Goal: Task Accomplishment & Management: Use online tool/utility

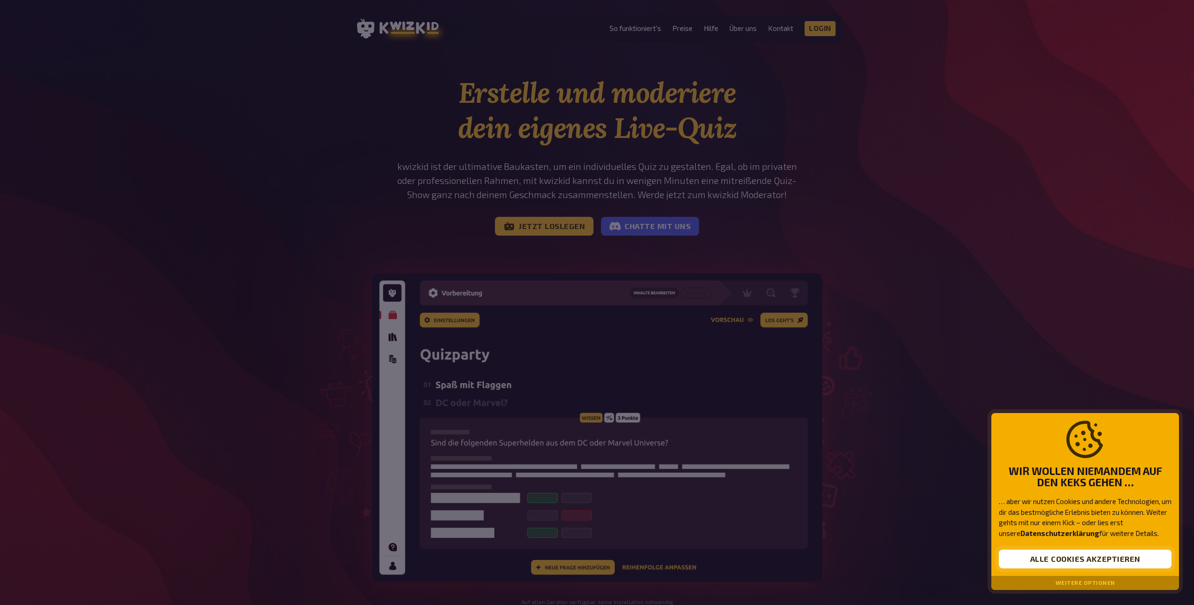
click at [1102, 558] on button "Alle Cookies akzeptieren" at bounding box center [1085, 558] width 173 height 19
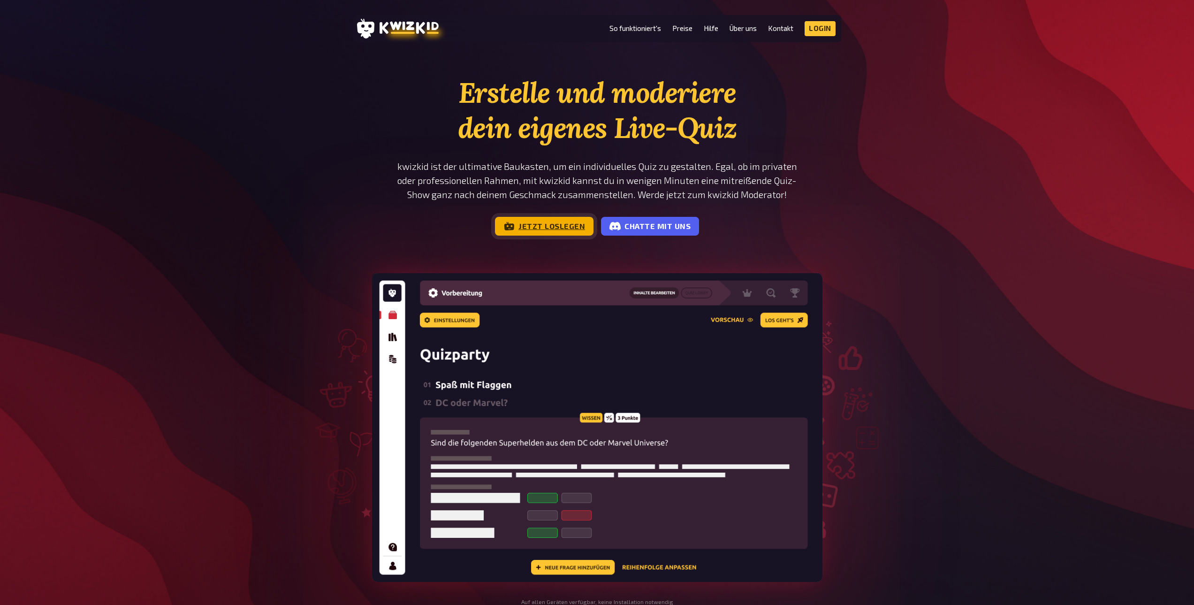
click at [572, 225] on link "Jetzt loslegen" at bounding box center [544, 226] width 99 height 19
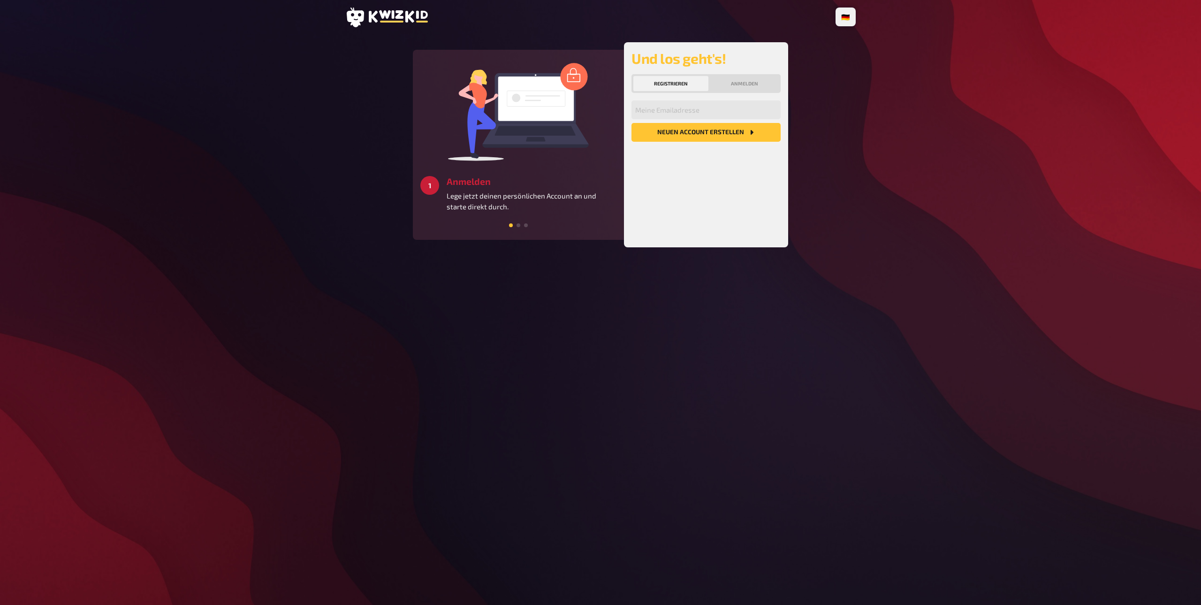
click at [702, 129] on button "Neuen Account Erstellen" at bounding box center [706, 132] width 149 height 19
click at [743, 87] on button "Anmelden" at bounding box center [744, 83] width 69 height 15
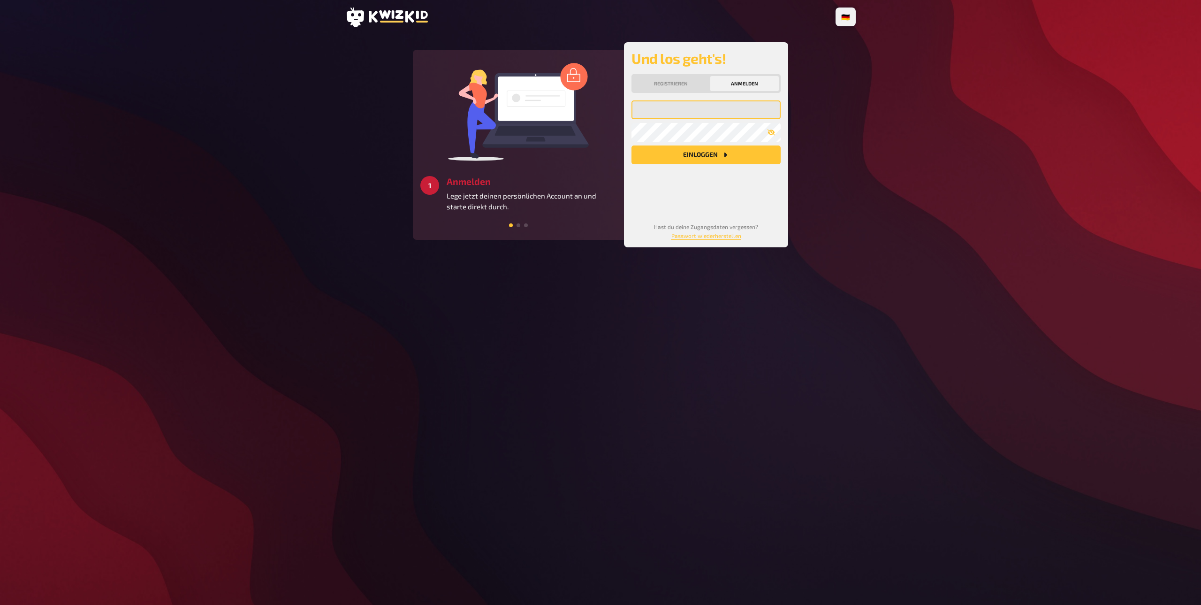
click at [726, 108] on input "email" at bounding box center [706, 109] width 149 height 19
type input "mberning@gmx.net"
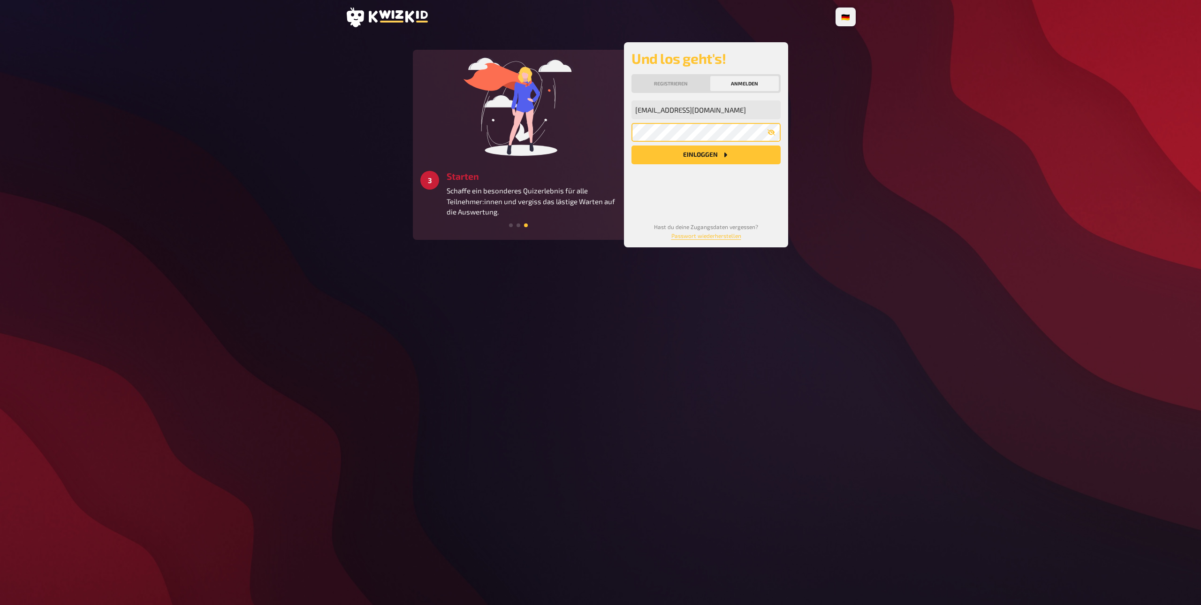
click at [632, 145] on button "Einloggen" at bounding box center [706, 154] width 149 height 19
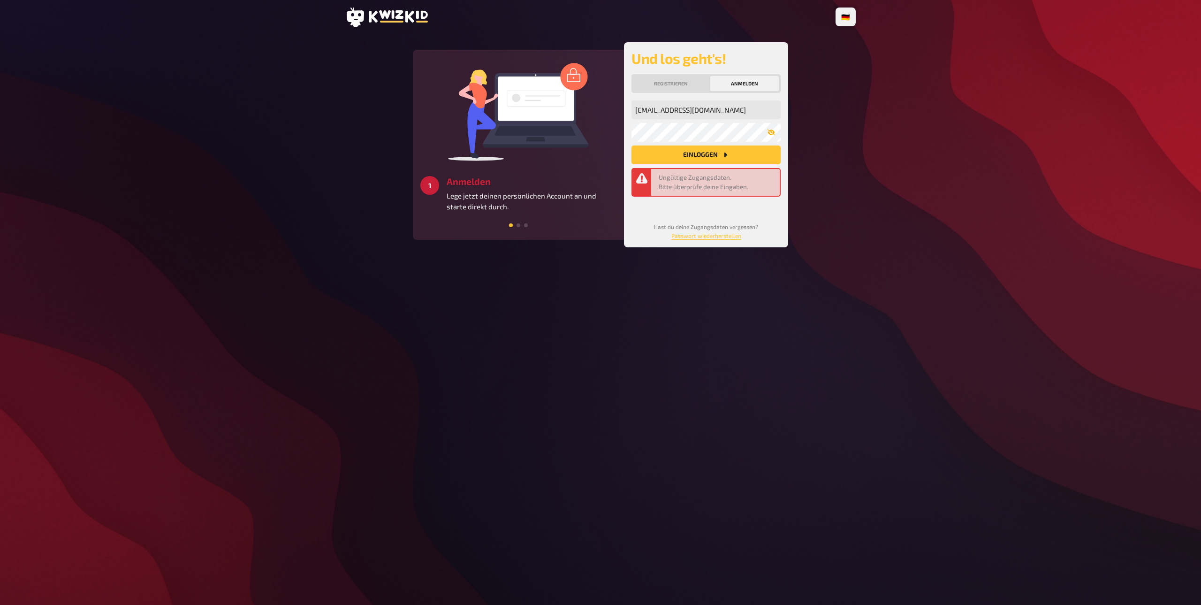
click at [773, 134] on icon "button" at bounding box center [772, 132] width 8 height 6
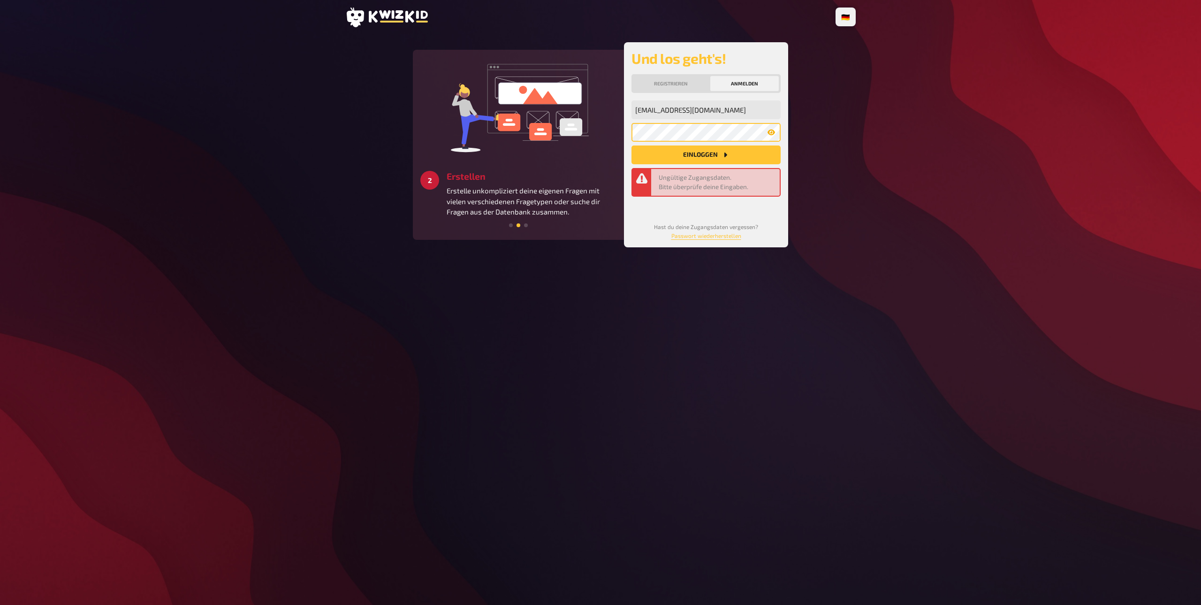
click at [632, 145] on button "Einloggen" at bounding box center [706, 154] width 149 height 19
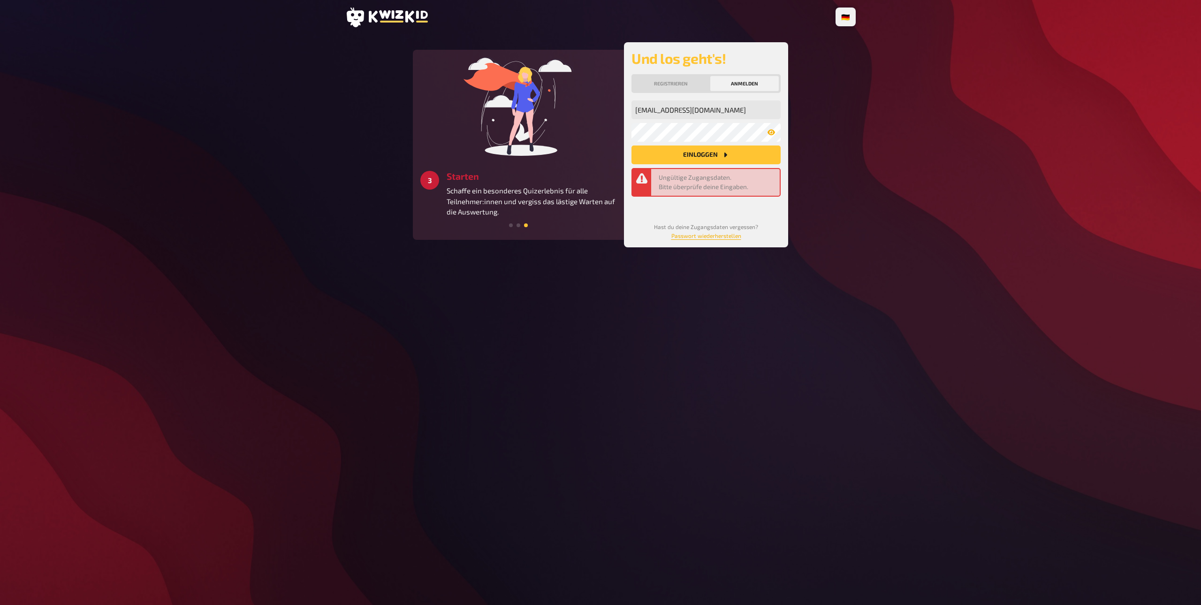
click at [702, 236] on link "Passwort wiederherstellen" at bounding box center [706, 235] width 70 height 7
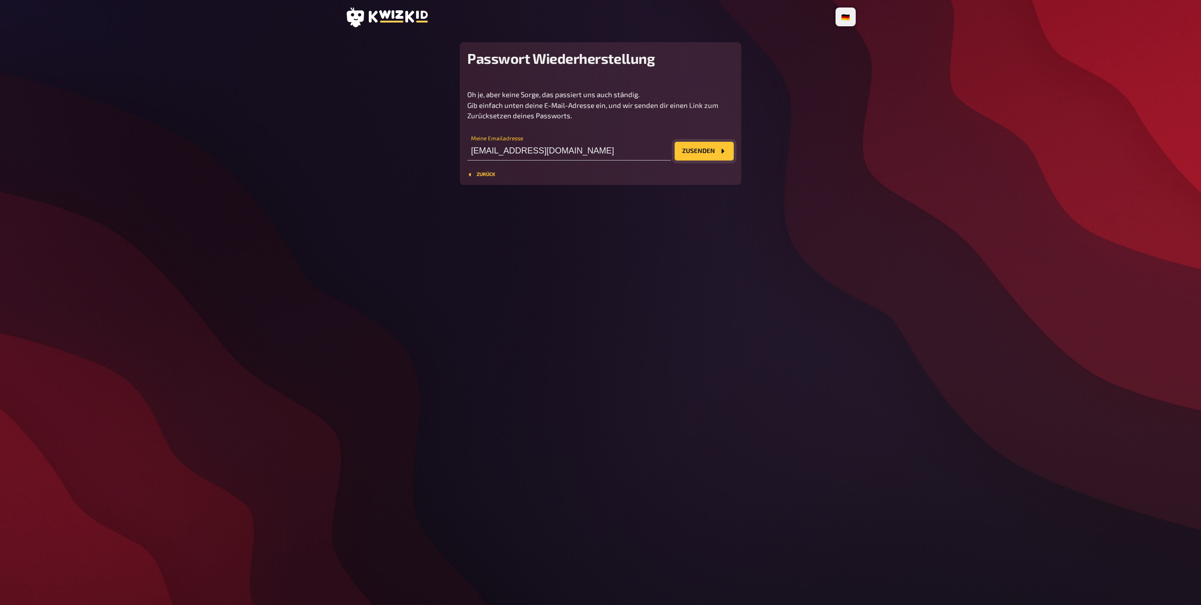
click at [694, 151] on button "Zusenden" at bounding box center [704, 151] width 59 height 19
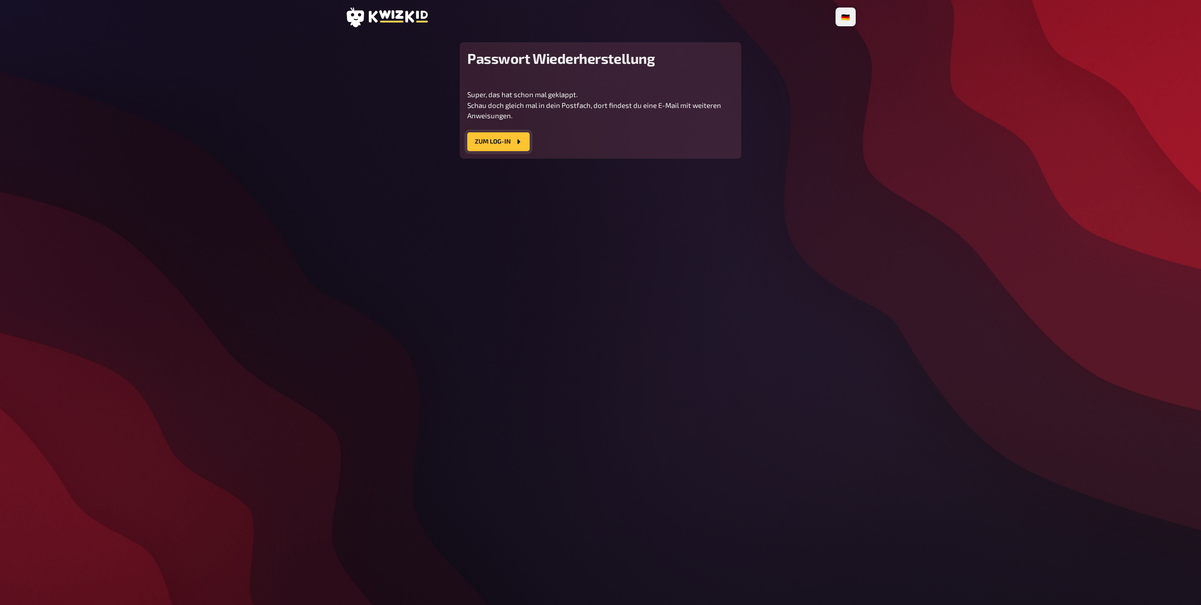
click at [499, 137] on button "Zum Log-In" at bounding box center [498, 141] width 62 height 19
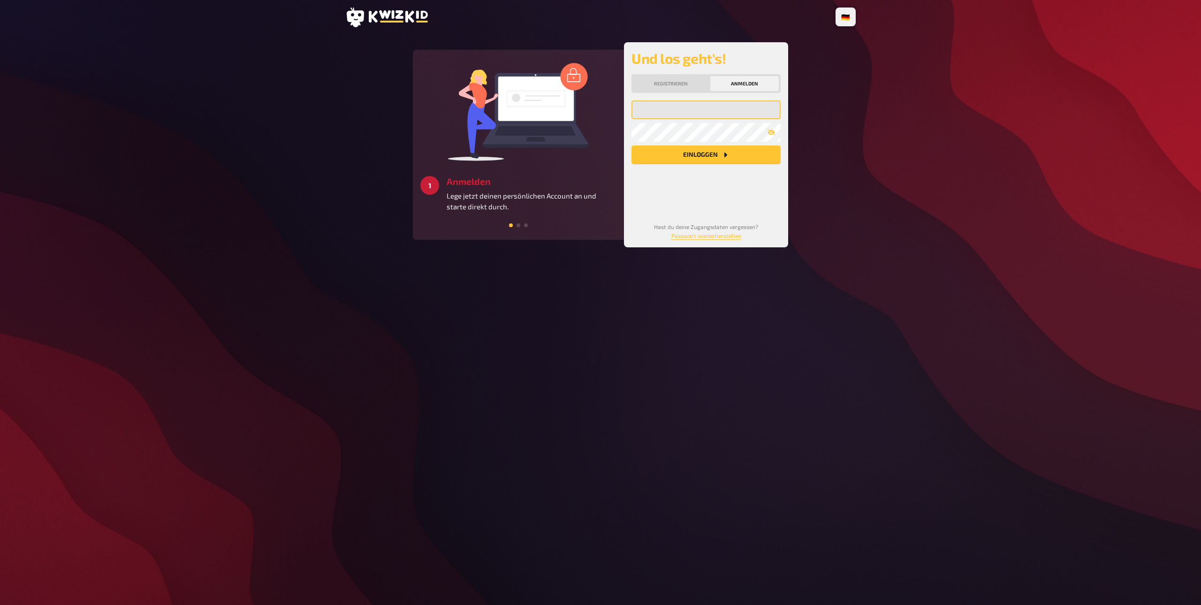
click at [668, 105] on input "email" at bounding box center [706, 109] width 149 height 19
type input "mberning@gmx.net"
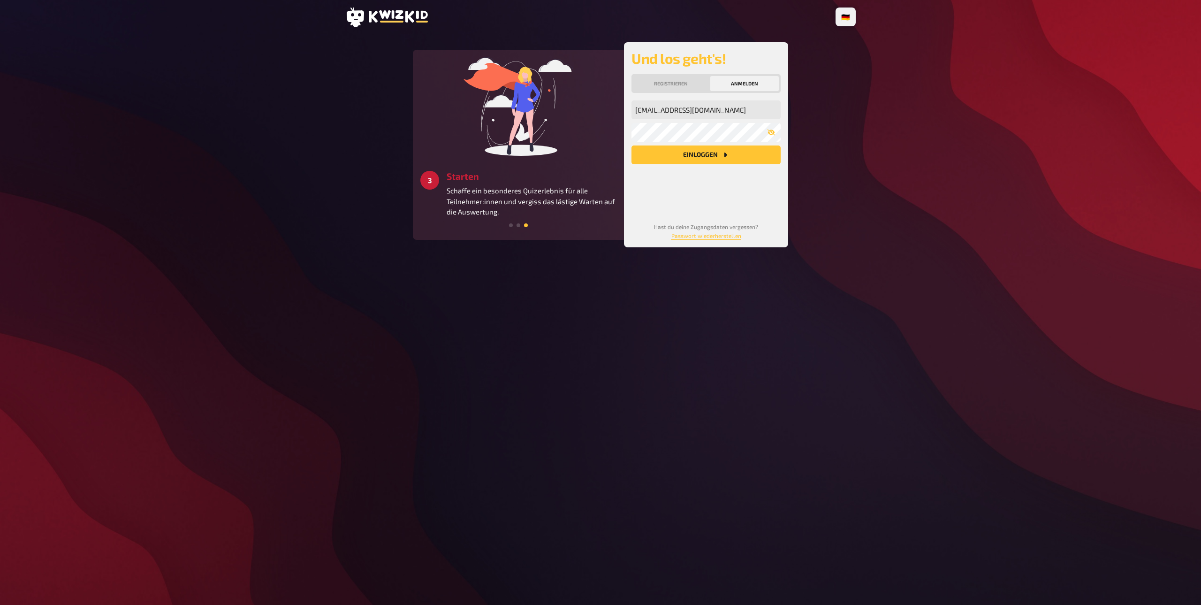
click at [681, 146] on button "Einloggen" at bounding box center [706, 154] width 149 height 19
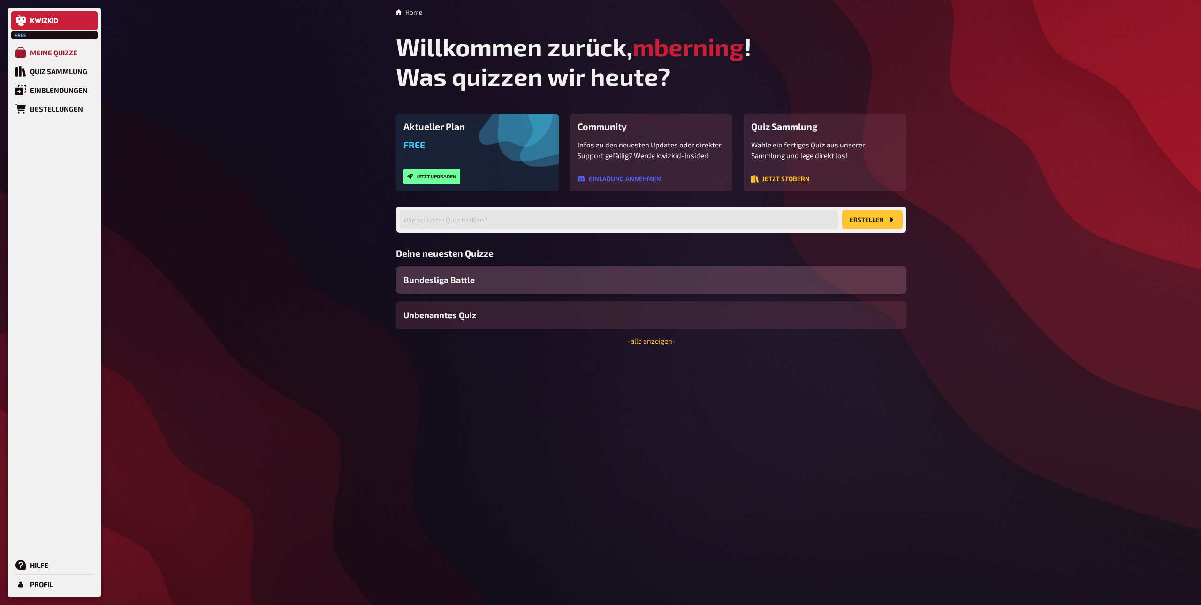
click at [69, 51] on div "Meine Quizze" at bounding box center [53, 52] width 47 height 8
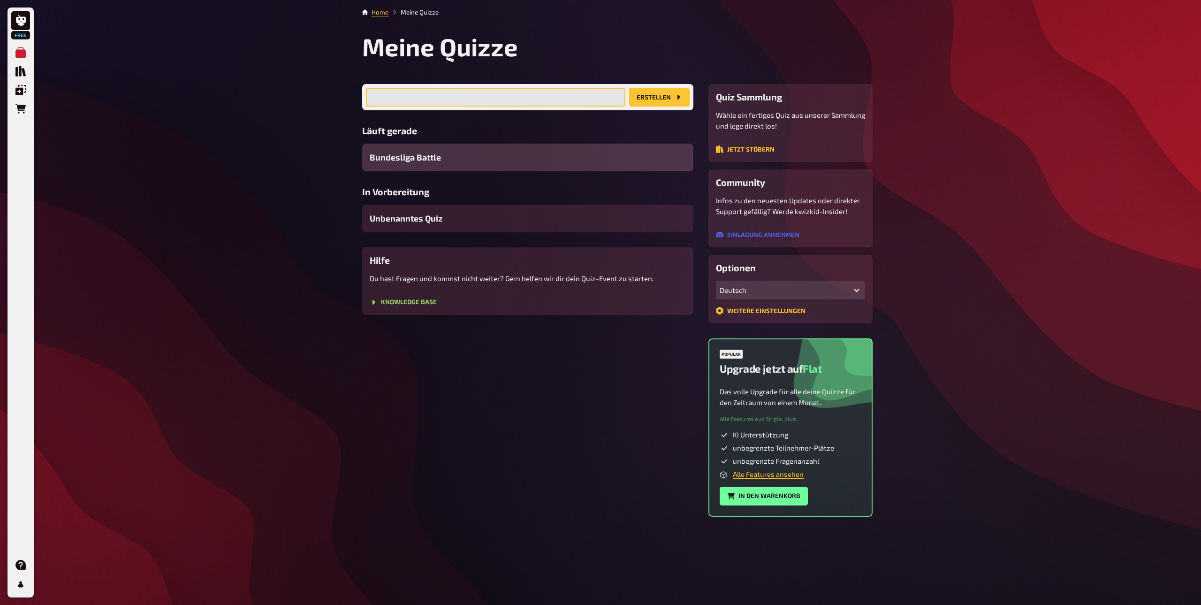
click at [552, 94] on input "text" at bounding box center [495, 97] width 259 height 19
type input "Test"
click at [645, 99] on button "Erstellen" at bounding box center [659, 97] width 61 height 19
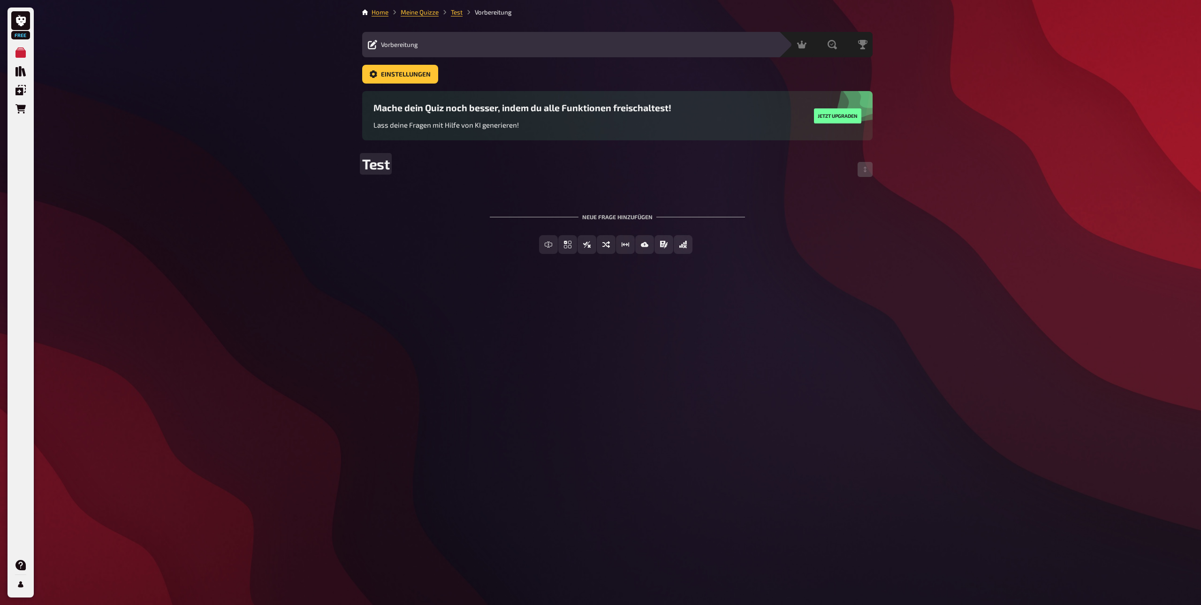
click at [375, 169] on span "Test" at bounding box center [375, 163] width 27 height 17
click at [637, 219] on div "Neue Frage hinzufügen" at bounding box center [617, 212] width 255 height 29
click at [377, 17] on main "Home Meine Quizze Test Vorbereitung Vorbereitung Inhalte Bearbeiten Quiz Lobby …" at bounding box center [617, 138] width 510 height 261
click at [381, 14] on link "Home" at bounding box center [380, 12] width 17 height 8
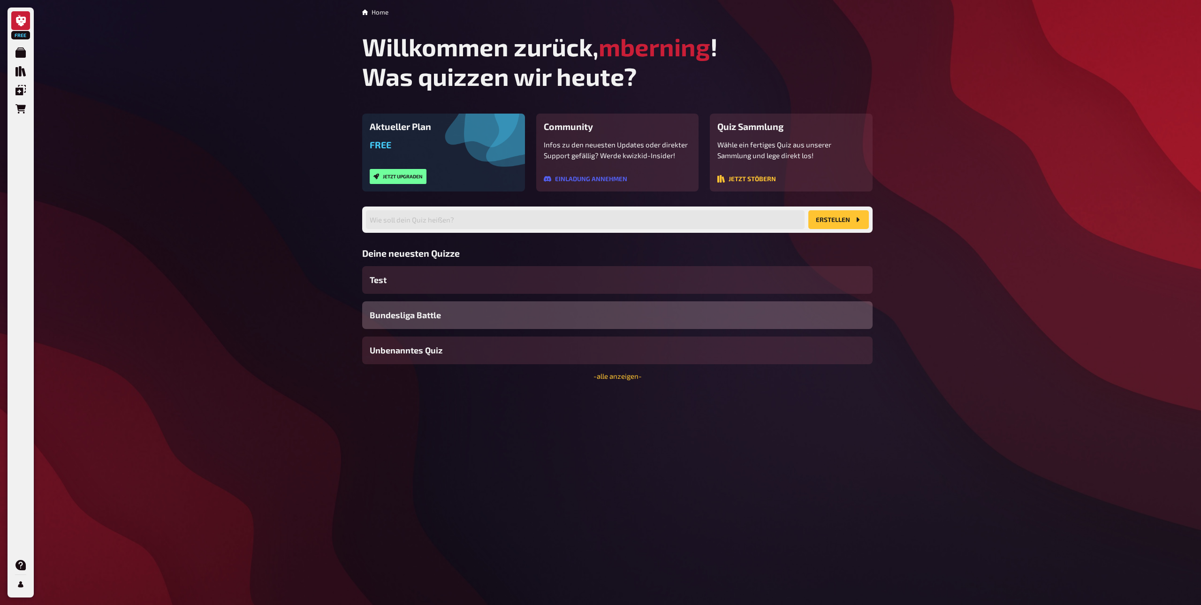
click at [404, 318] on span "Bundesliga Battle" at bounding box center [405, 315] width 71 height 13
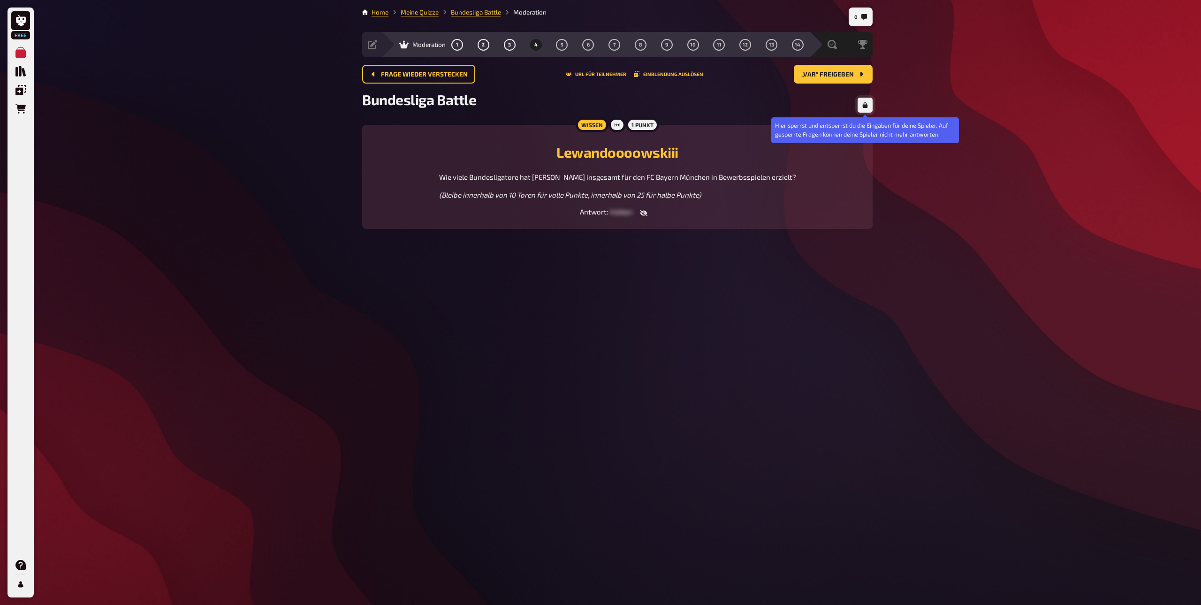
click at [866, 105] on icon "button" at bounding box center [865, 105] width 5 height 6
click at [863, 105] on icon "button" at bounding box center [865, 105] width 6 height 5
click at [458, 45] on span "1" at bounding box center [457, 44] width 2 height 5
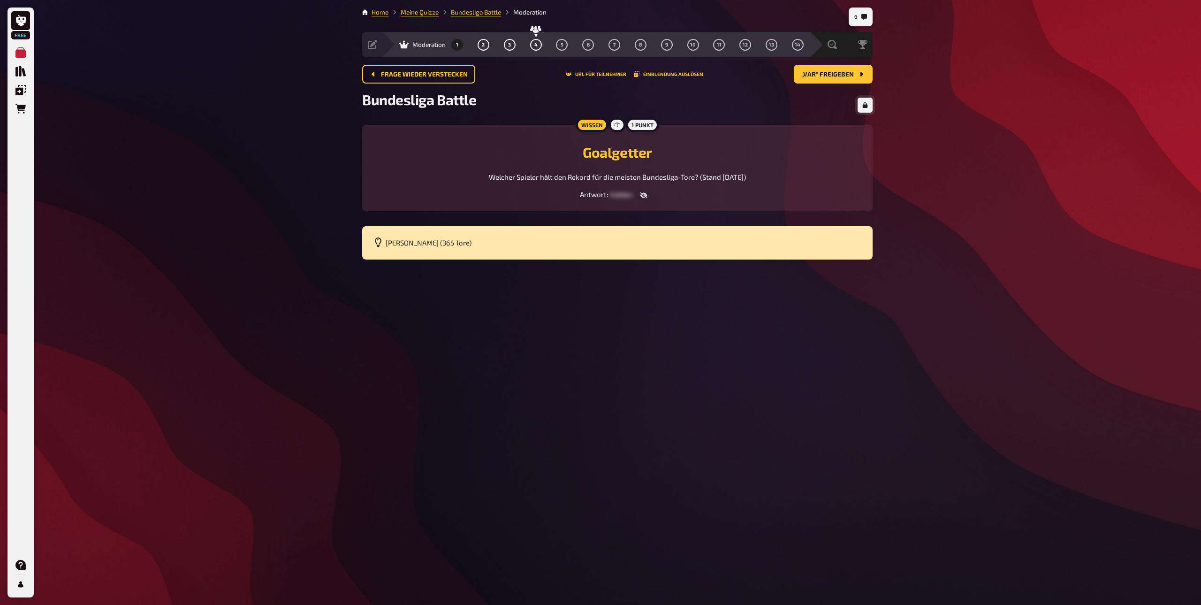
click at [425, 46] on span "Moderation" at bounding box center [428, 45] width 33 height 8
click at [457, 46] on span "1" at bounding box center [457, 44] width 2 height 5
click at [467, 247] on p "Gerd Müller (365 Tore)" at bounding box center [624, 242] width 476 height 11
click at [438, 248] on p "Gerd Müller (365 Tore)" at bounding box center [624, 242] width 476 height 11
click at [207, 228] on div "Free Meine Quizze Quiz Sammlung Einblendungen Bestellungen Hilfe Profil 0 Home …" at bounding box center [600, 302] width 1201 height 605
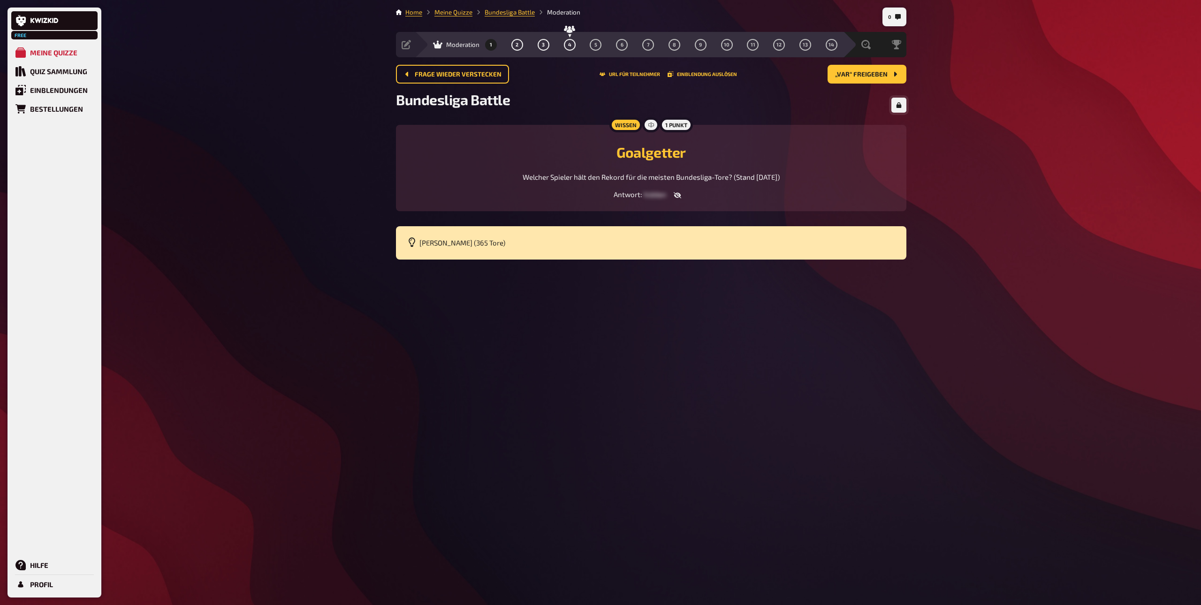
click at [320, 421] on div "Free Meine Quizze Quiz Sammlung Einblendungen Bestellungen Hilfe Profil 0 Home …" at bounding box center [600, 302] width 1201 height 605
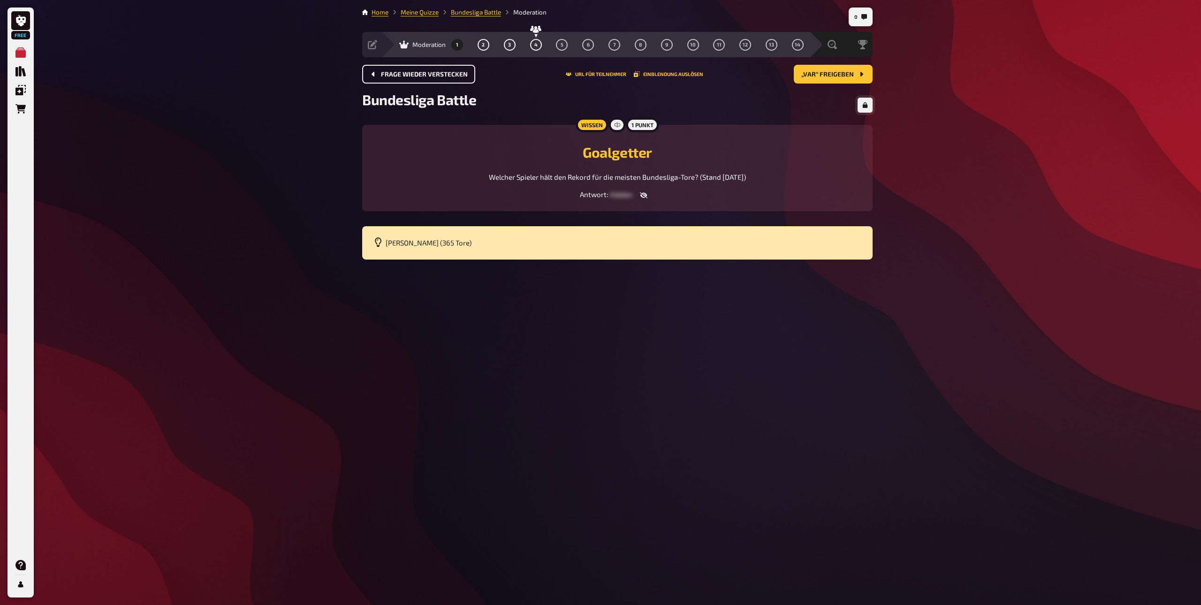
click at [448, 77] on span "Frage wieder verstecken" at bounding box center [424, 74] width 87 height 7
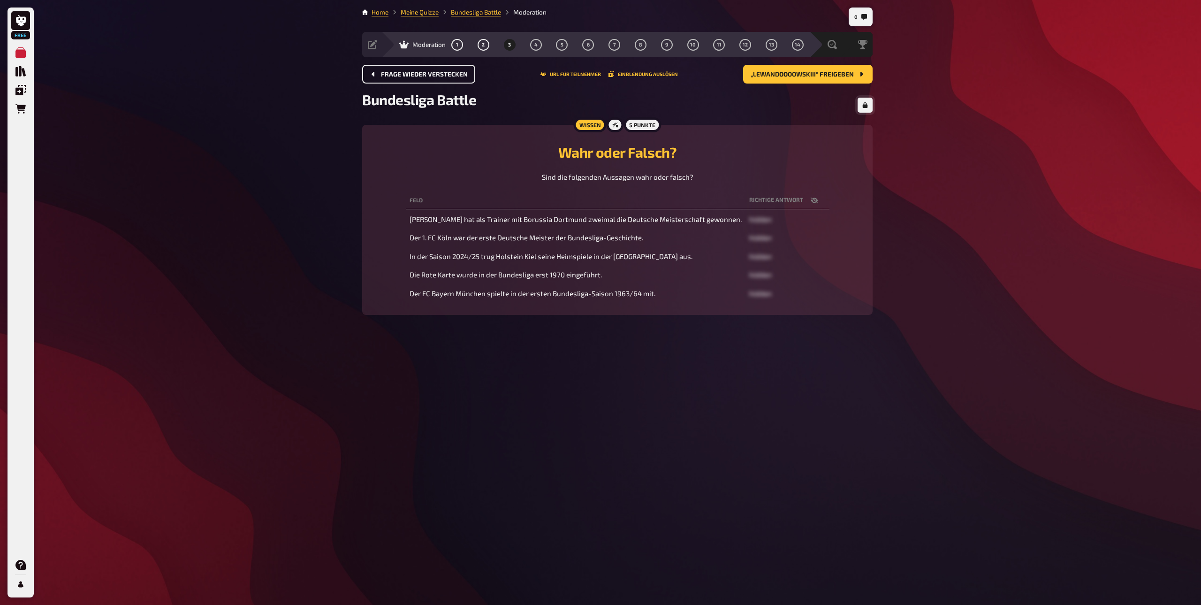
click at [448, 77] on span "Frage wieder verstecken" at bounding box center [424, 74] width 87 height 7
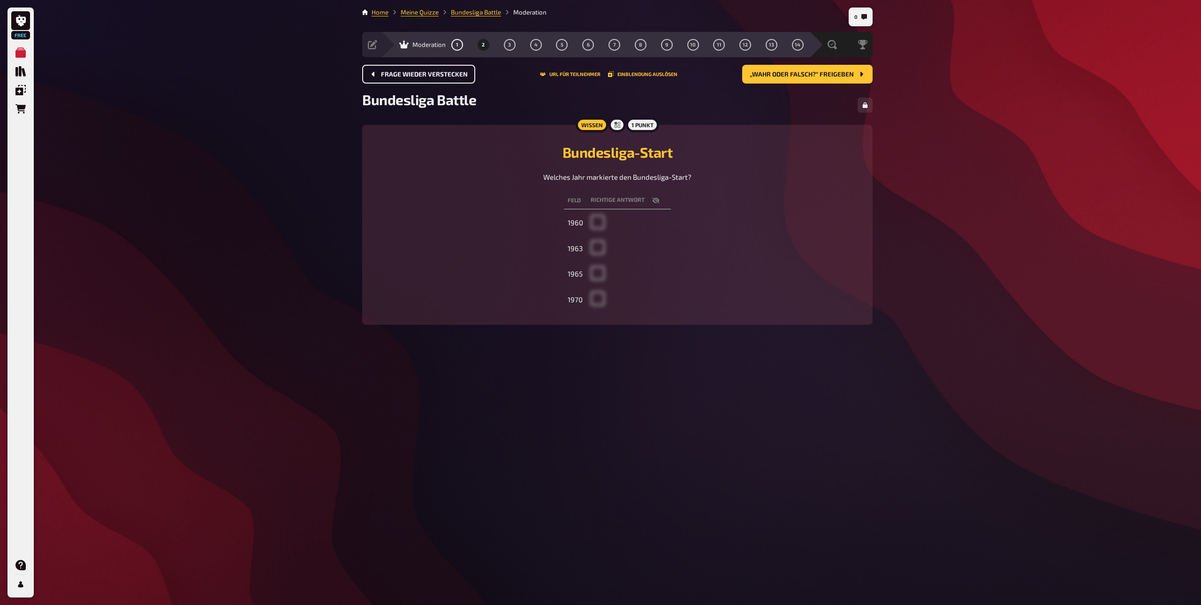
click at [448, 77] on span "Frage wieder verstecken" at bounding box center [424, 74] width 87 height 7
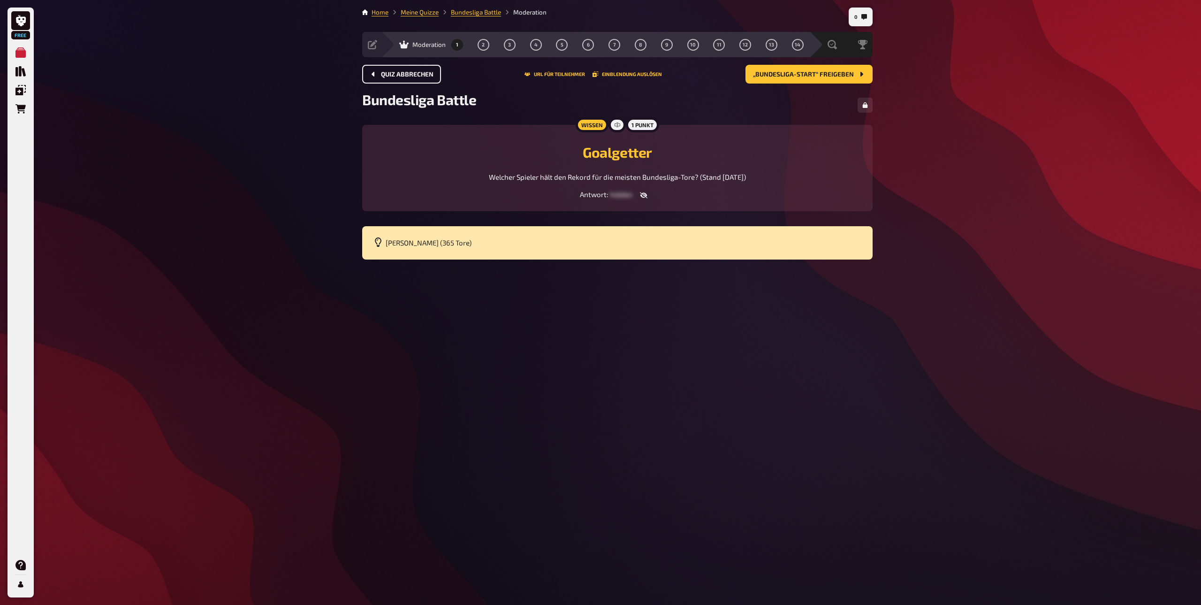
click at [448, 77] on div "Quiz abbrechen URL für Teilnehmer Einblendung auslösen „Bundesliga-Start“ freig…" at bounding box center [617, 74] width 510 height 19
click at [788, 74] on span "„Bundesliga-Start“ freigeben" at bounding box center [803, 74] width 101 height 7
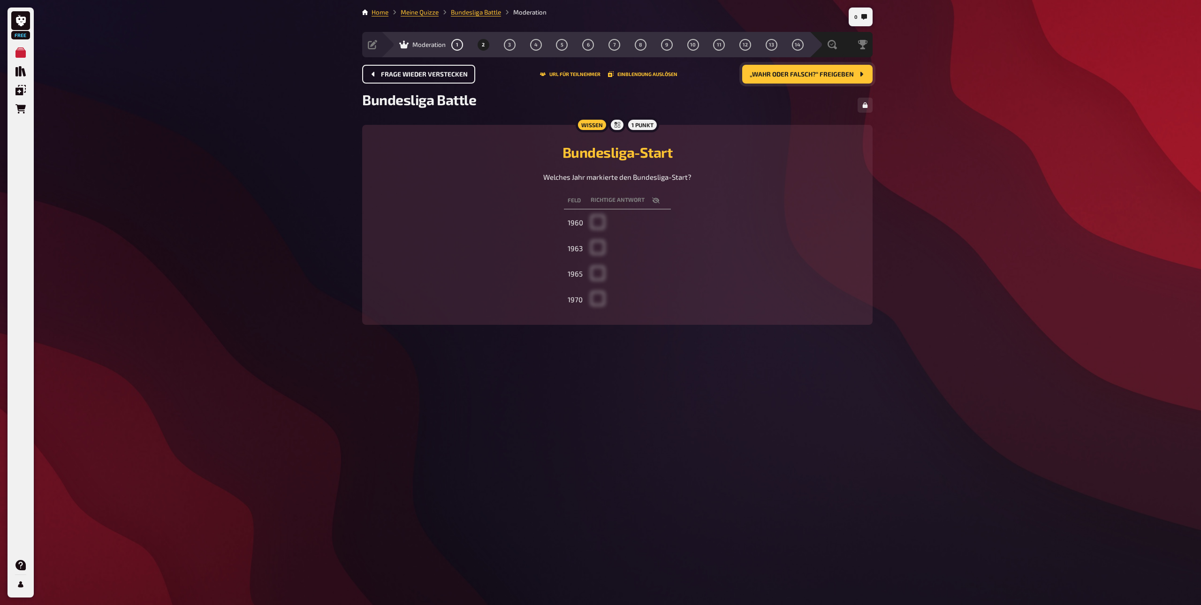
click at [401, 74] on span "Frage wieder verstecken" at bounding box center [424, 74] width 87 height 7
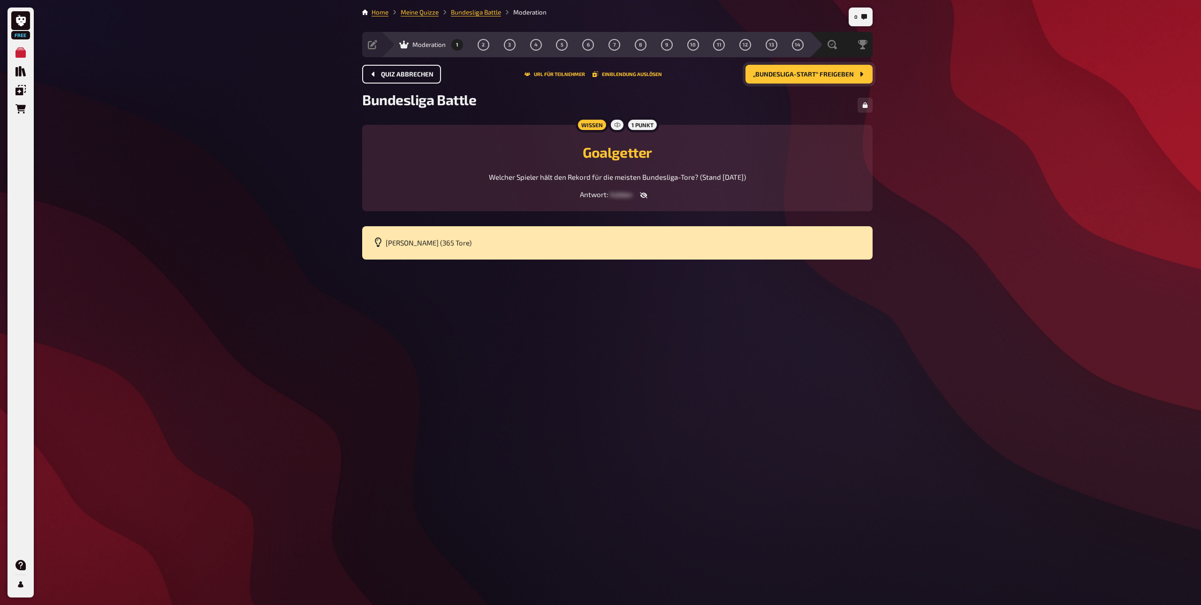
click at [808, 79] on button "„Bundesliga-Start“ freigeben" at bounding box center [809, 74] width 127 height 19
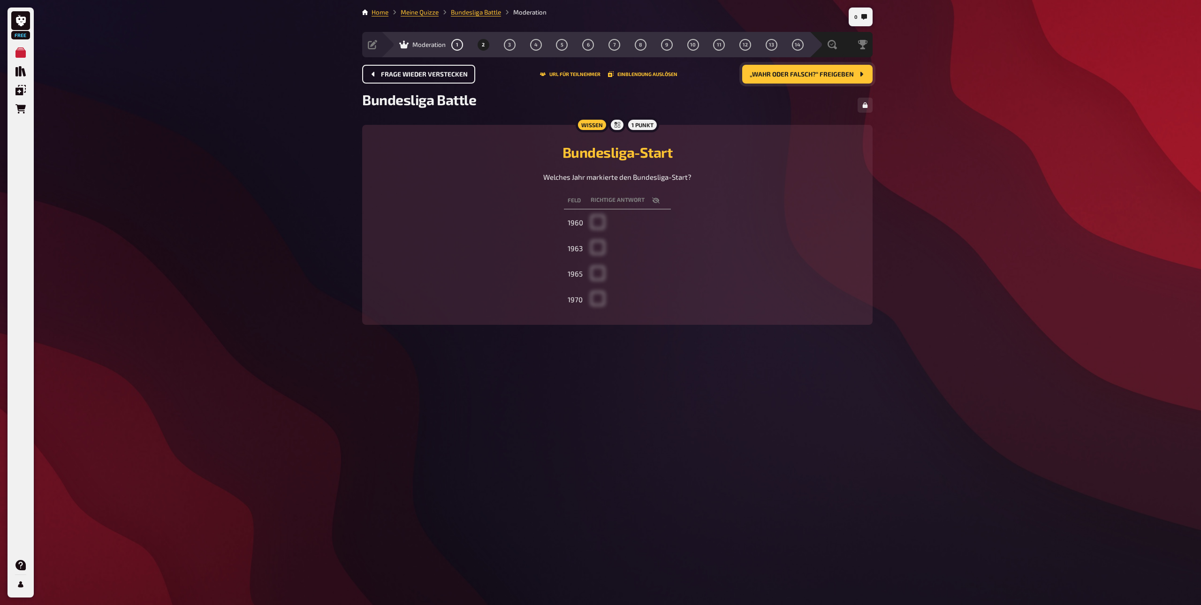
click at [822, 74] on span "„Wahr oder Falsch?“ freigeben" at bounding box center [802, 74] width 104 height 7
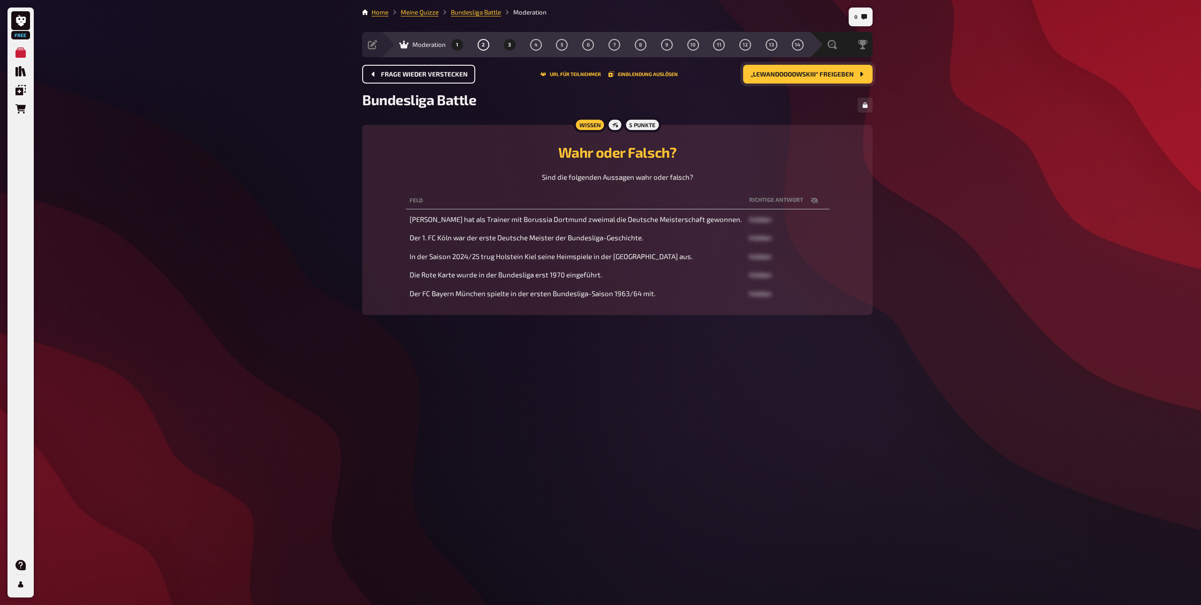
click at [459, 47] on button "1" at bounding box center [457, 44] width 15 height 15
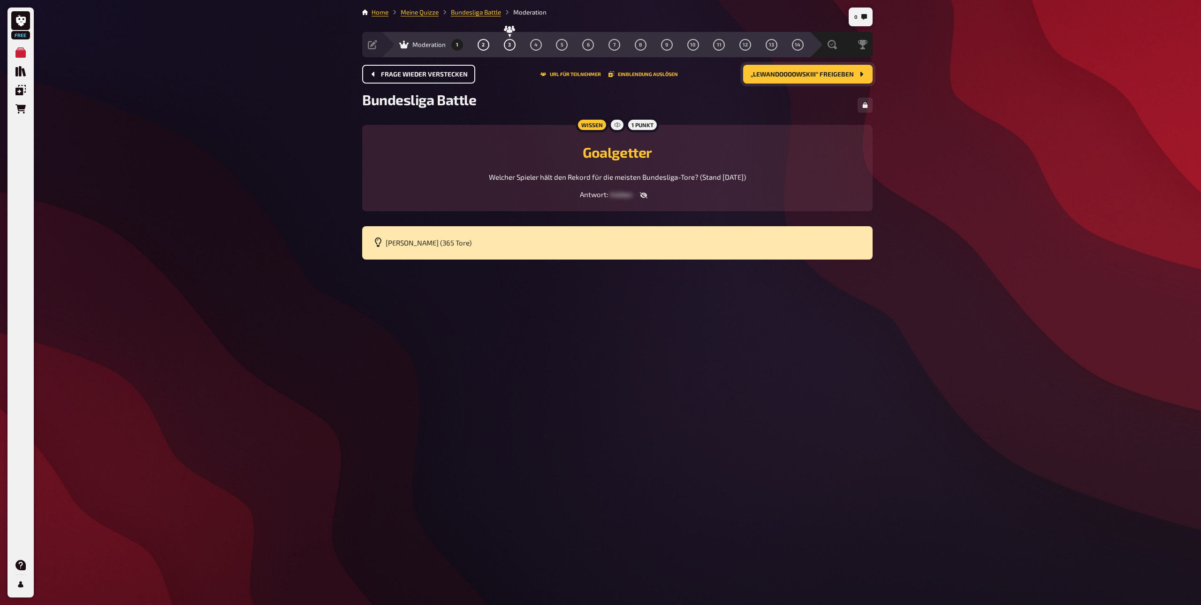
click at [458, 48] on button "1" at bounding box center [457, 44] width 15 height 15
click at [457, 45] on span "1" at bounding box center [457, 44] width 2 height 5
click at [479, 45] on button "2" at bounding box center [483, 44] width 15 height 15
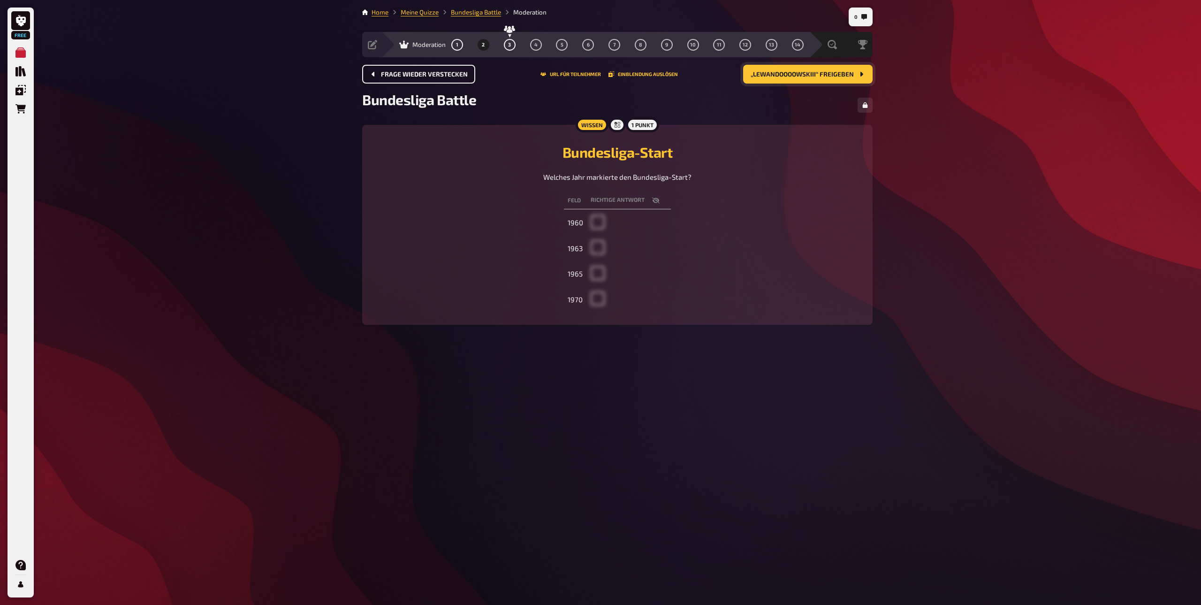
click at [775, 71] on span "„Lewandoooowskiii“ freigeben" at bounding box center [802, 74] width 103 height 7
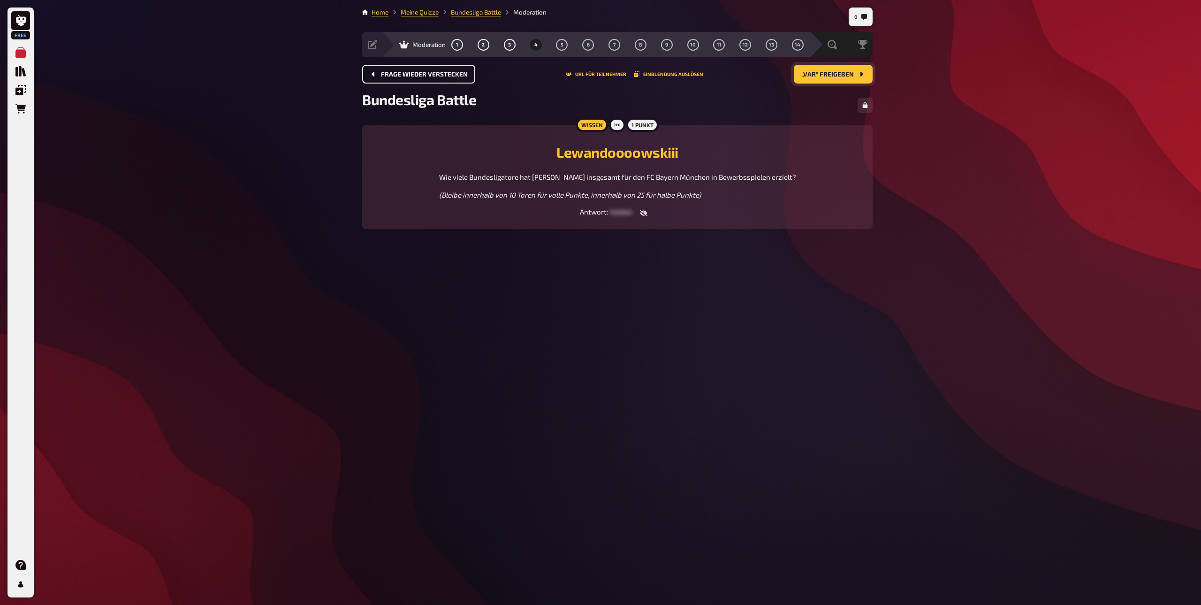
click at [827, 73] on span "„VAR“ freigeben" at bounding box center [827, 74] width 53 height 7
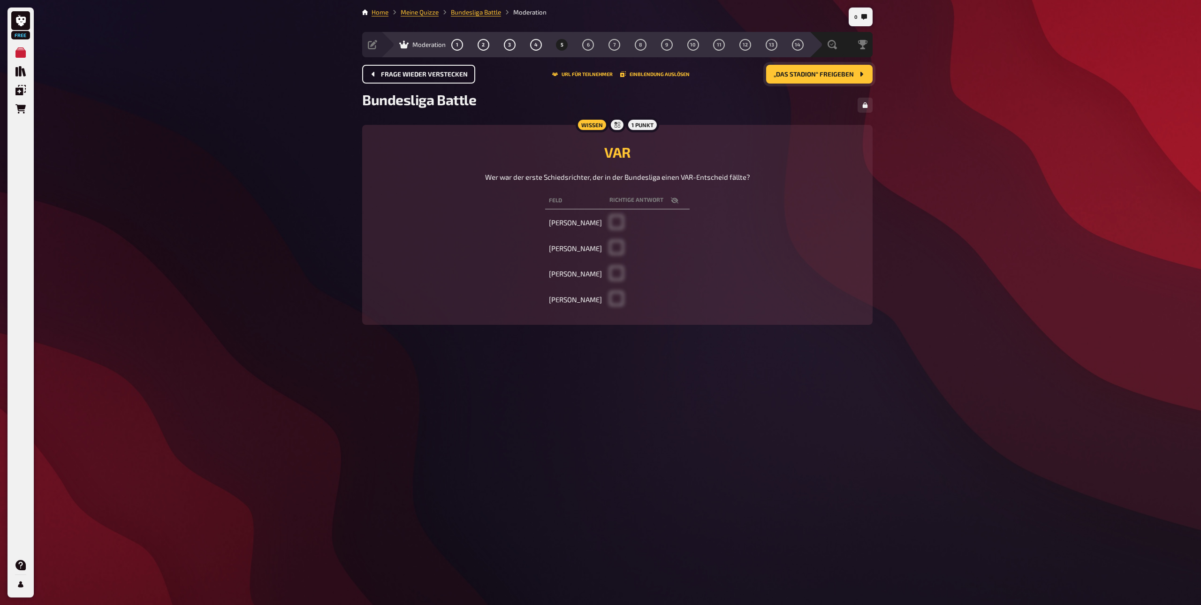
click at [827, 73] on span "„Das Stadion“ freigeben" at bounding box center [814, 74] width 80 height 7
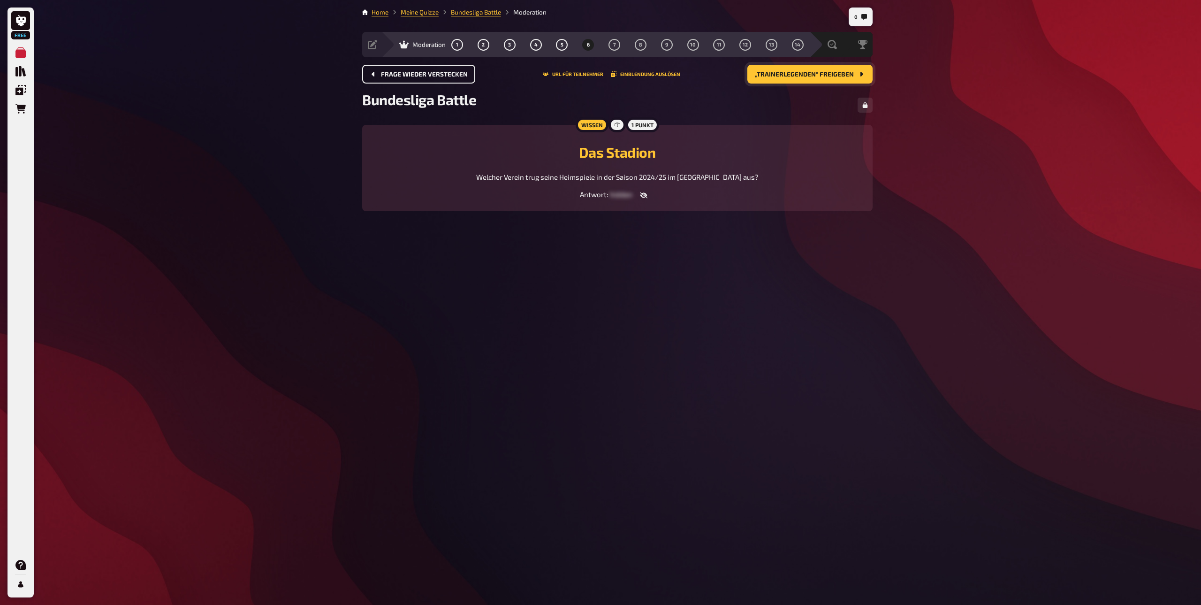
click at [827, 73] on span "„Trainerlegenden“ freigeben" at bounding box center [804, 74] width 99 height 7
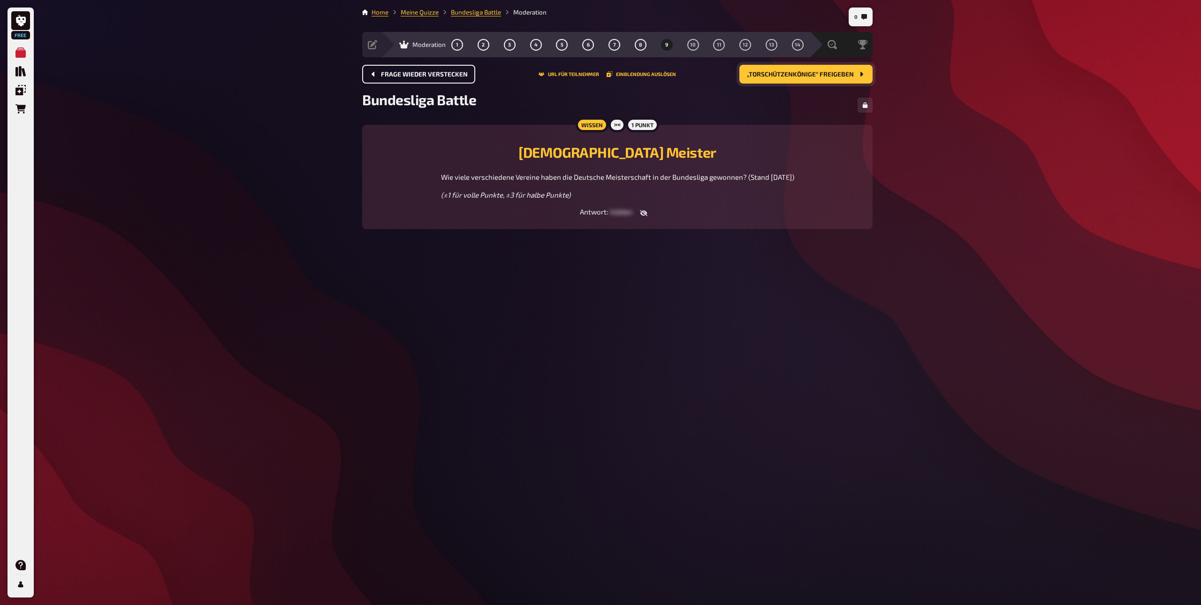
click at [827, 73] on span "„Torschützenkönige“ freigeben" at bounding box center [800, 74] width 107 height 7
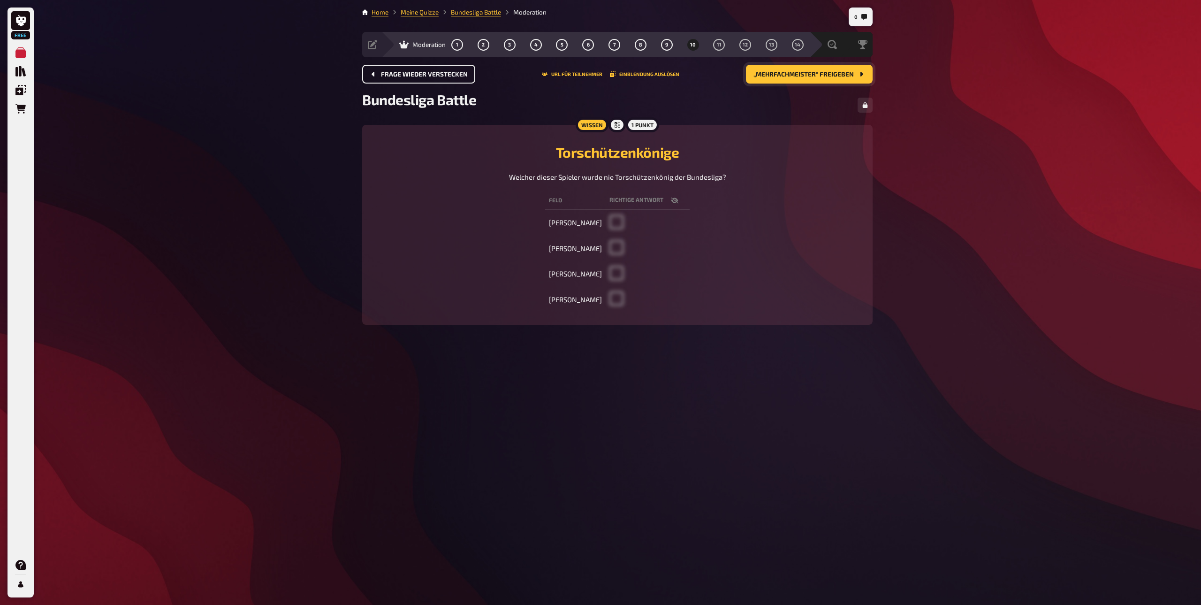
click at [827, 73] on span "„Mehrfachmeister“ freigeben" at bounding box center [804, 74] width 100 height 7
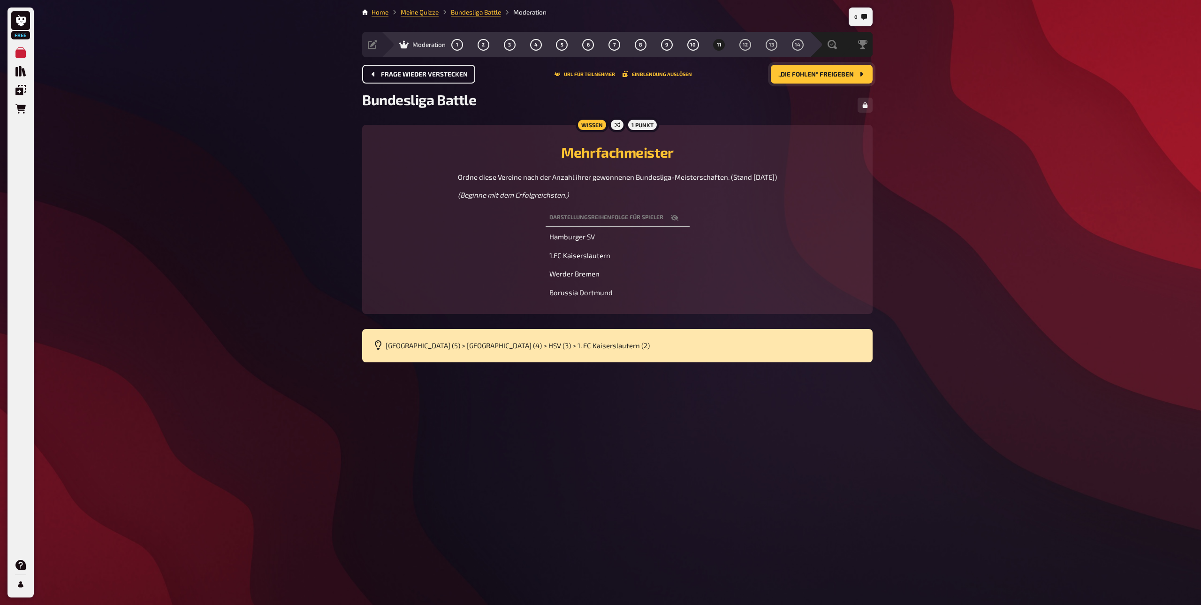
click at [827, 73] on span "„Die Fohlen“ freigeben" at bounding box center [816, 74] width 76 height 7
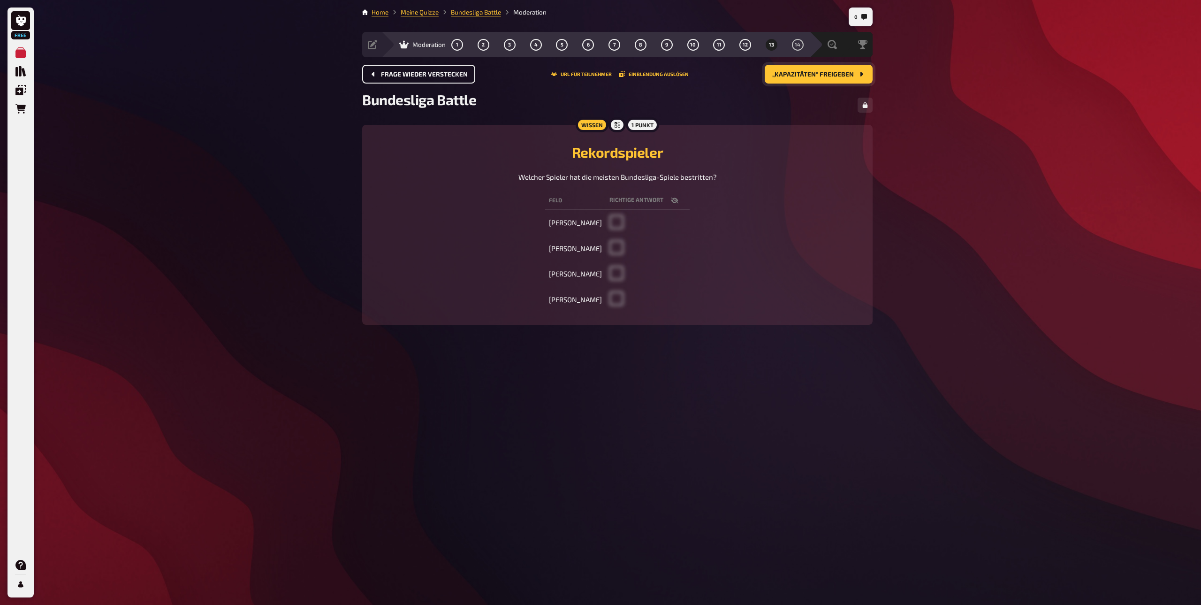
click at [827, 73] on span "„Kapazitäten“ freigeben" at bounding box center [813, 74] width 82 height 7
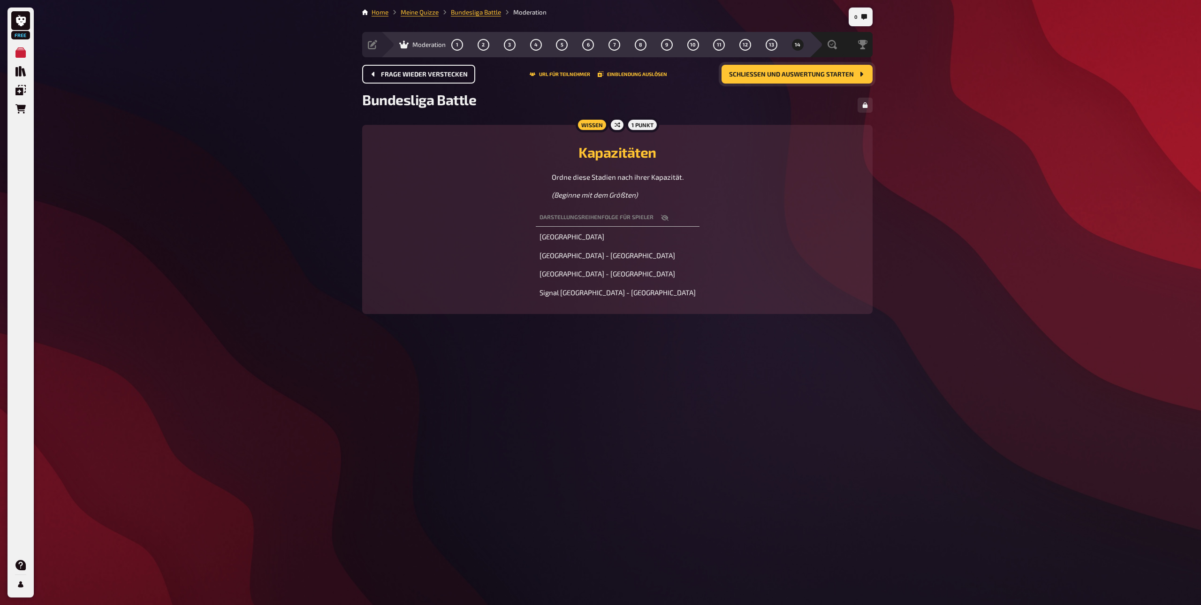
click at [827, 73] on span "Schließen und Auswertung starten" at bounding box center [791, 74] width 125 height 7
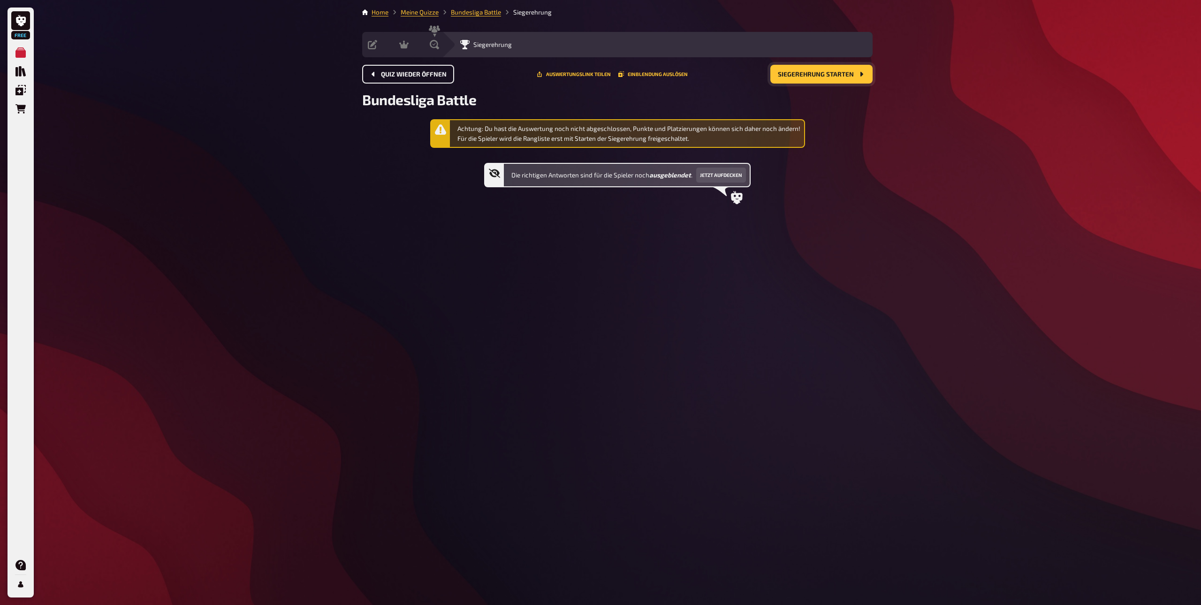
click at [827, 73] on span "Siegerehrung starten" at bounding box center [816, 74] width 76 height 7
click at [730, 177] on button "Jetzt aufdecken" at bounding box center [721, 175] width 50 height 15
click at [411, 83] on button "Quiz wieder öffnen" at bounding box center [408, 74] width 92 height 19
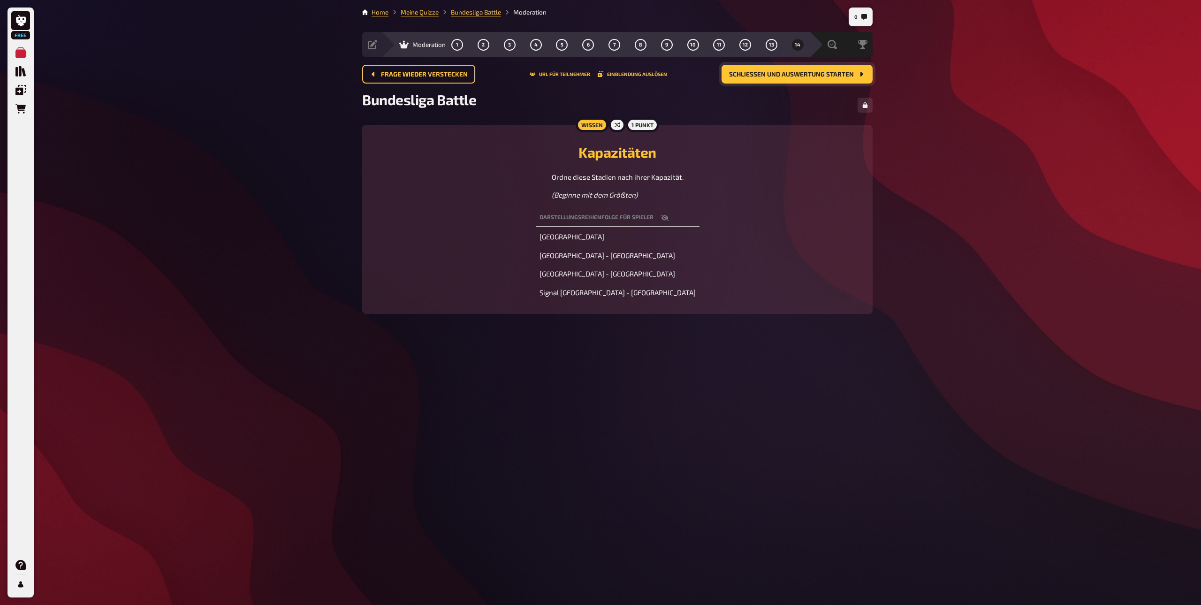
click at [796, 65] on button "Schließen und Auswertung starten" at bounding box center [797, 74] width 151 height 19
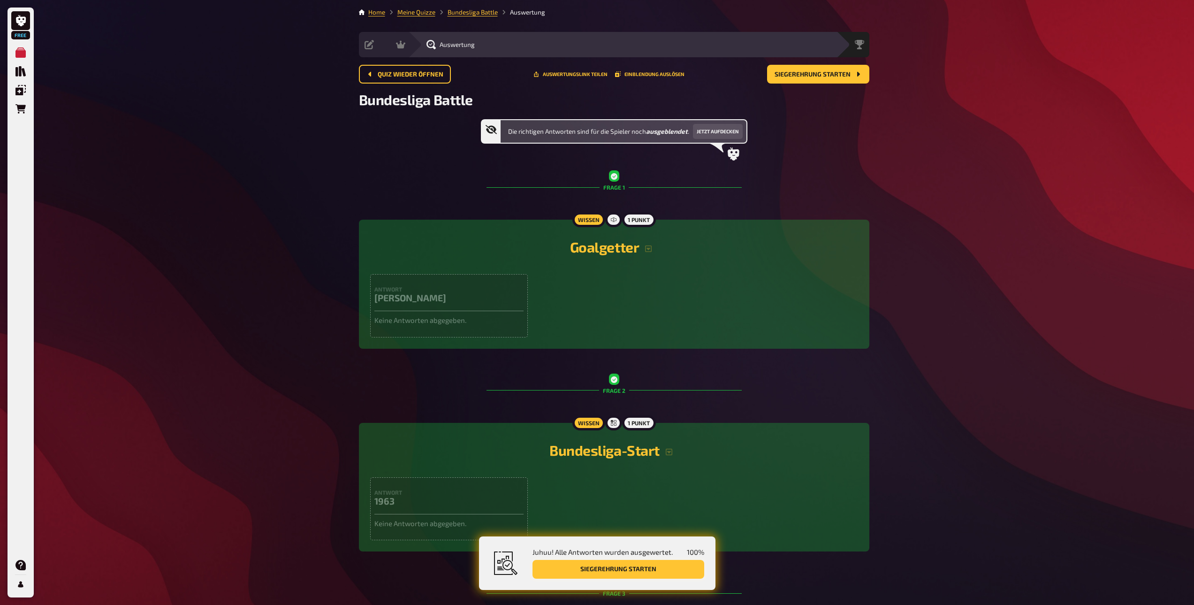
click at [628, 571] on button "Siegerehrung starten" at bounding box center [619, 569] width 172 height 19
